Goal: Navigation & Orientation: Find specific page/section

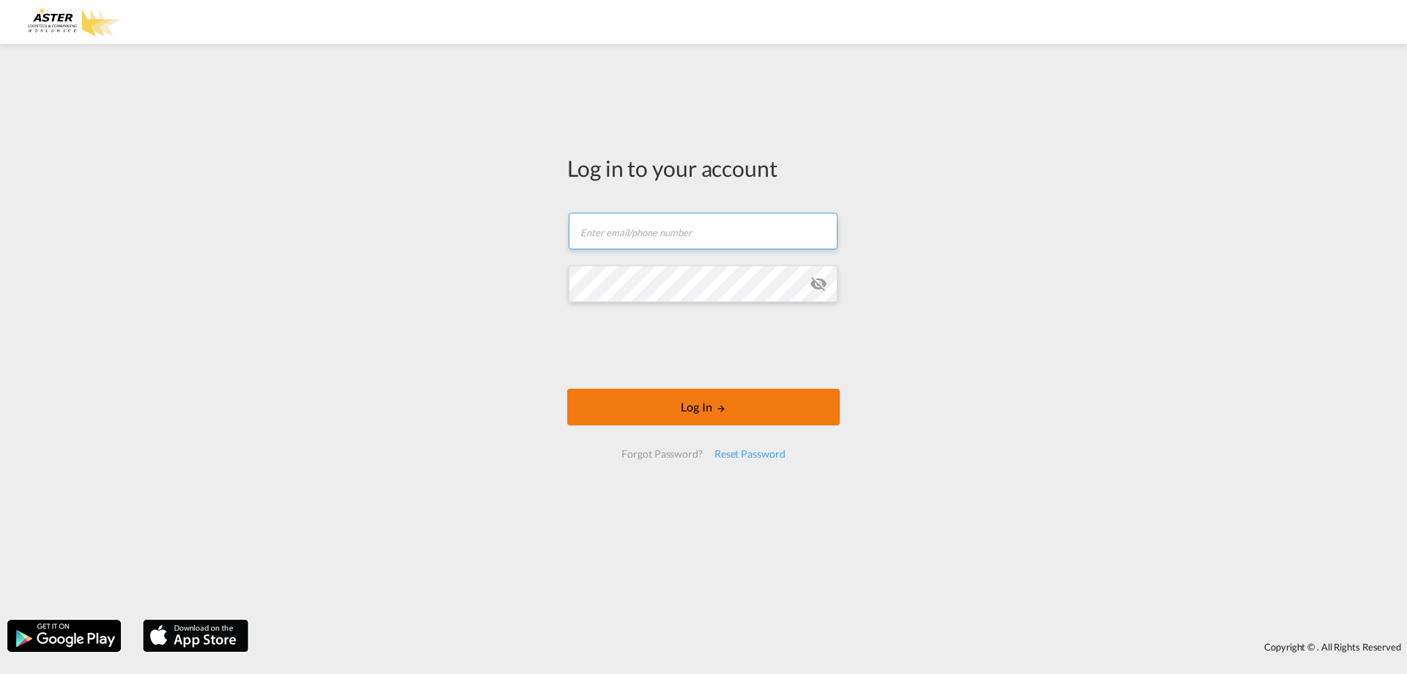
type input "[EMAIL_ADDRESS][DOMAIN_NAME]"
click at [660, 410] on button "Log In" at bounding box center [703, 406] width 273 height 37
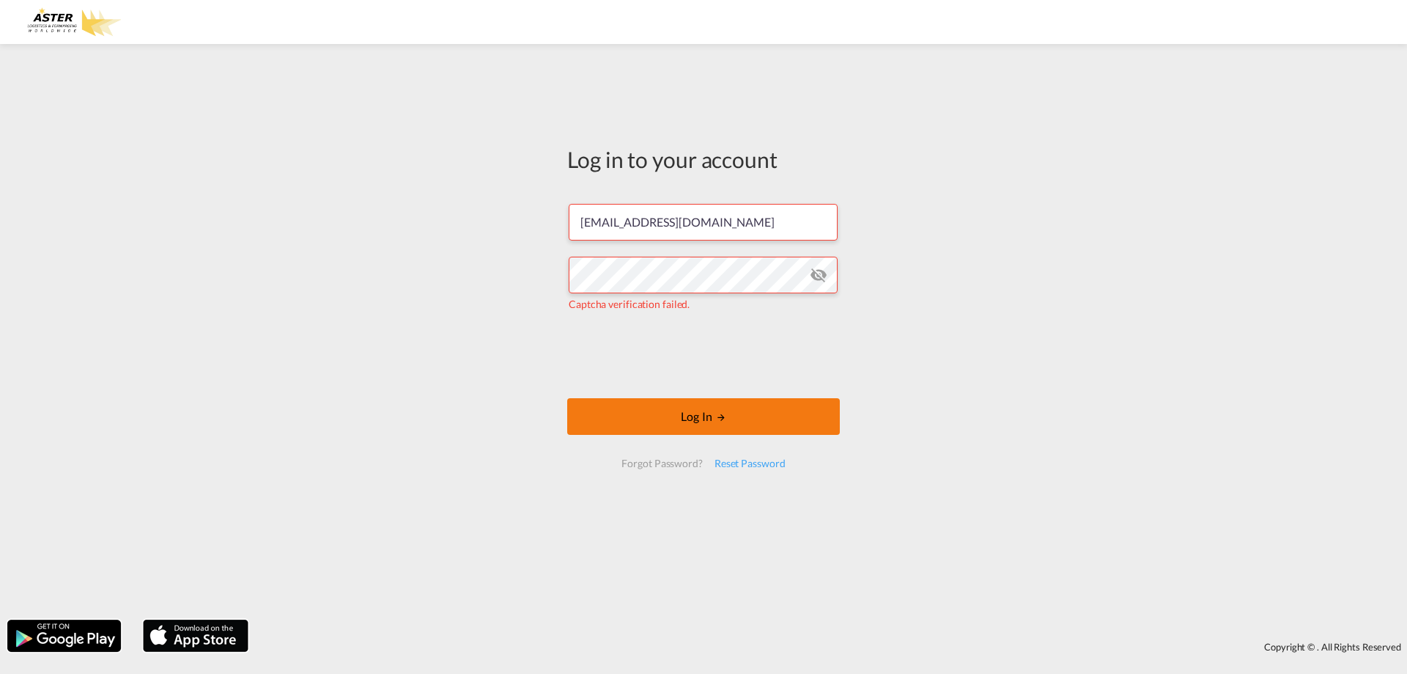
click at [669, 416] on button "Log In" at bounding box center [703, 416] width 273 height 37
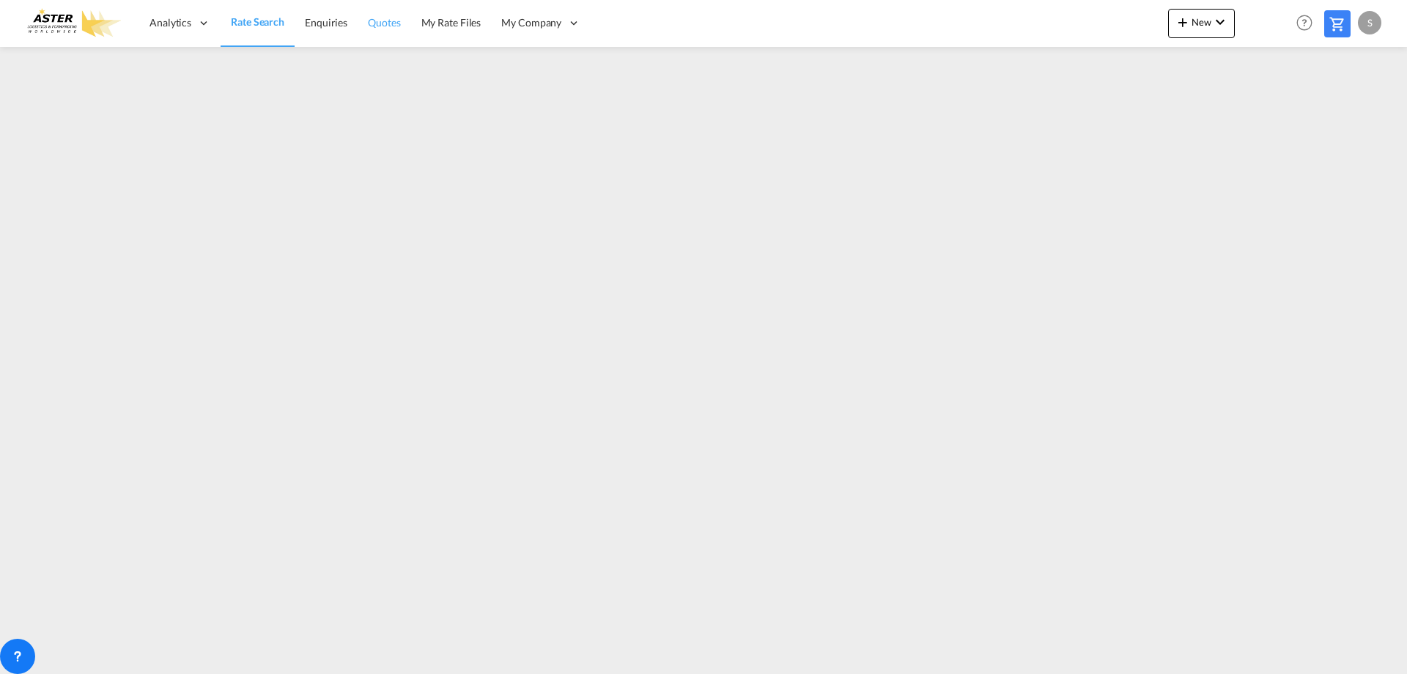
click at [383, 18] on span "Quotes" at bounding box center [384, 22] width 32 height 12
click at [158, 14] on div "Analytics" at bounding box center [179, 23] width 81 height 48
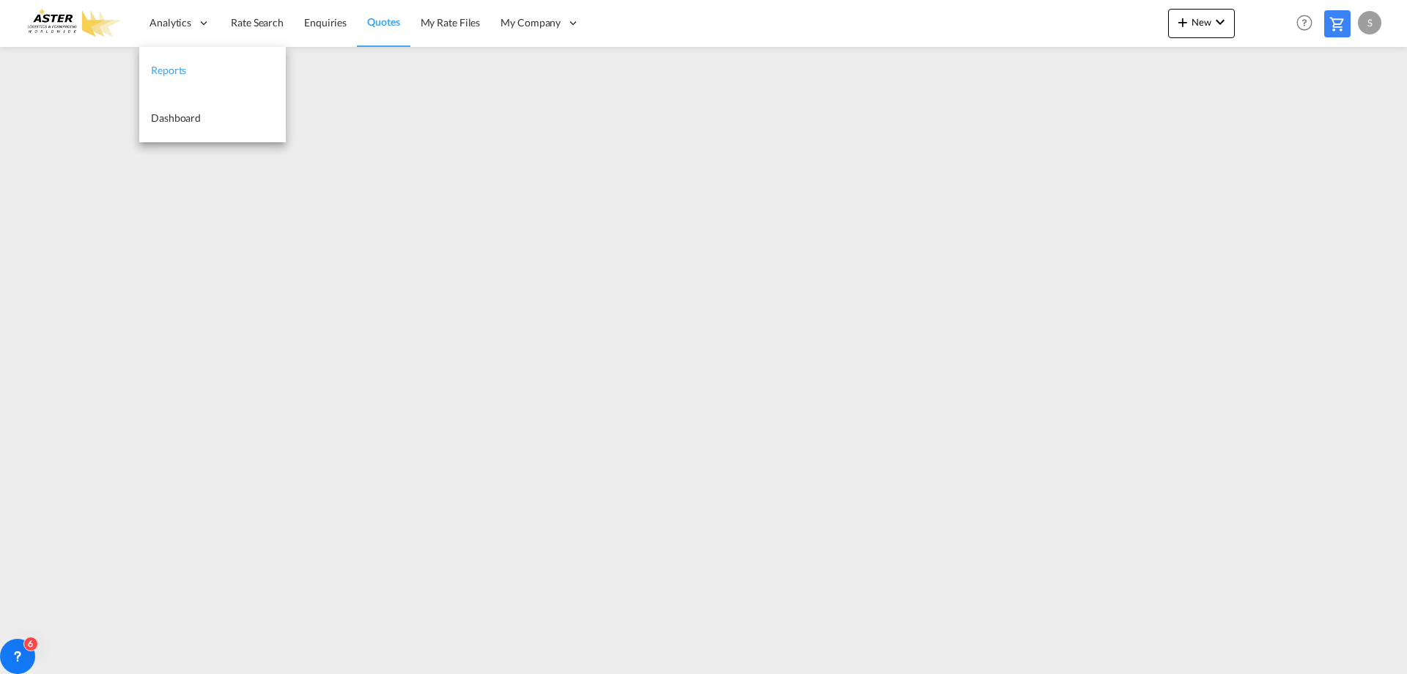
click at [165, 71] on span "Reports" at bounding box center [168, 70] width 35 height 12
